Goal: Navigation & Orientation: Find specific page/section

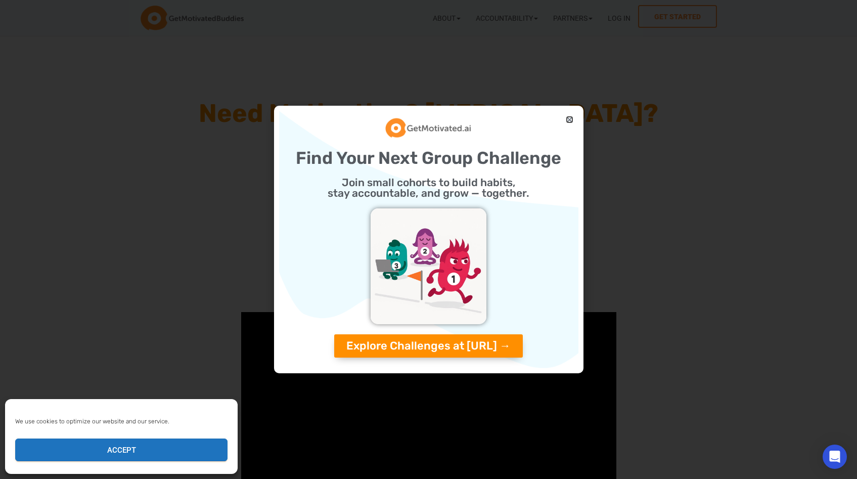
click at [567, 117] on icon "Close" at bounding box center [570, 120] width 8 height 8
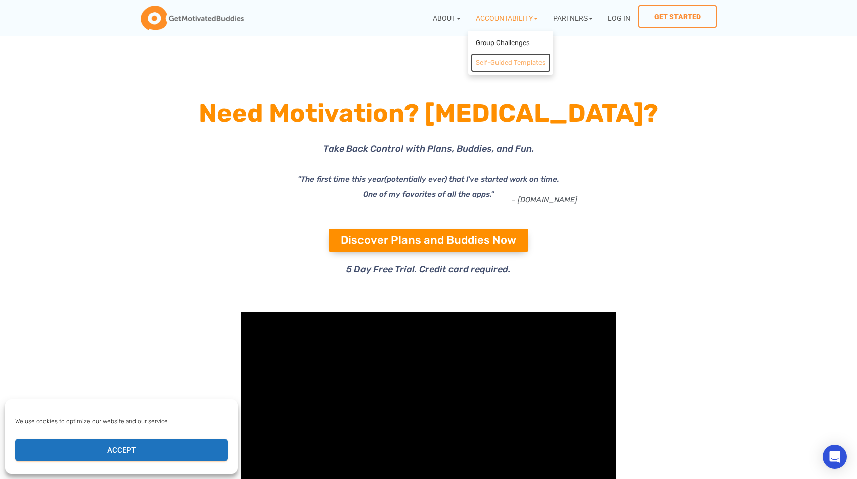
click at [518, 61] on link "Self-Guided Templates" at bounding box center [511, 63] width 80 height 20
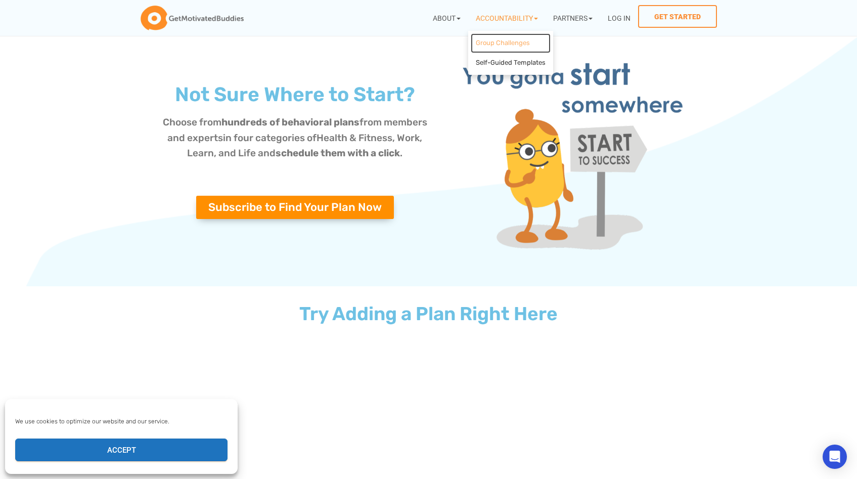
click at [505, 43] on link "Group Challenges" at bounding box center [511, 43] width 80 height 20
